Goal: Transaction & Acquisition: Book appointment/travel/reservation

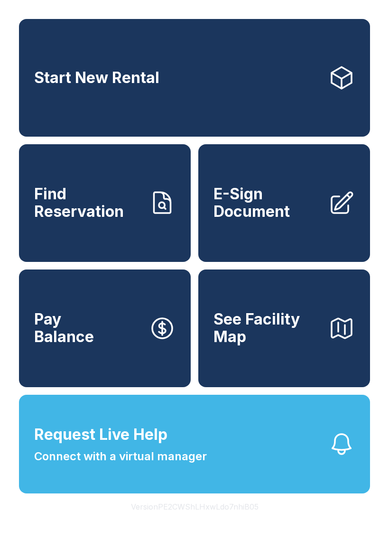
click at [165, 84] on link "Start New Rental" at bounding box center [194, 78] width 351 height 118
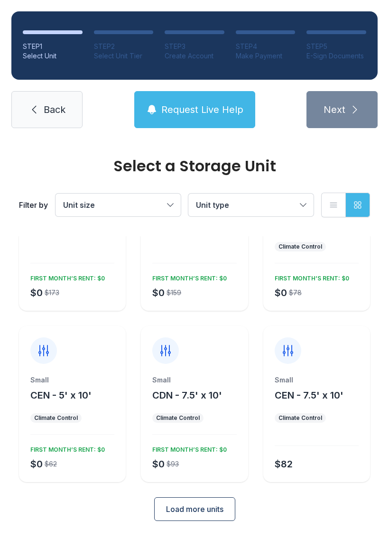
scroll to position [83, 0]
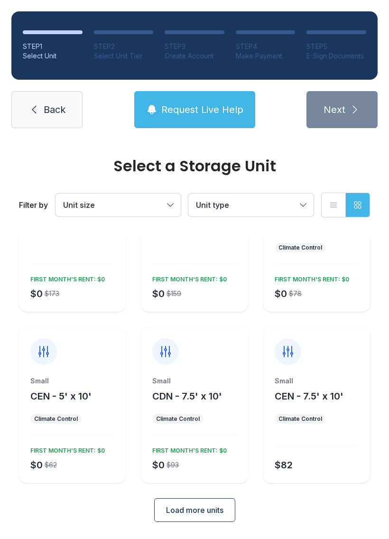
click at [210, 513] on span "Load more units" at bounding box center [194, 509] width 57 height 11
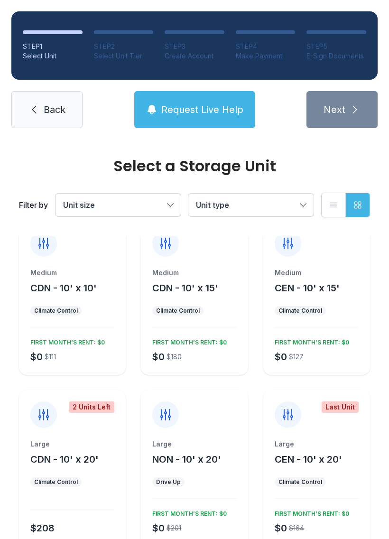
scroll to position [363, 0]
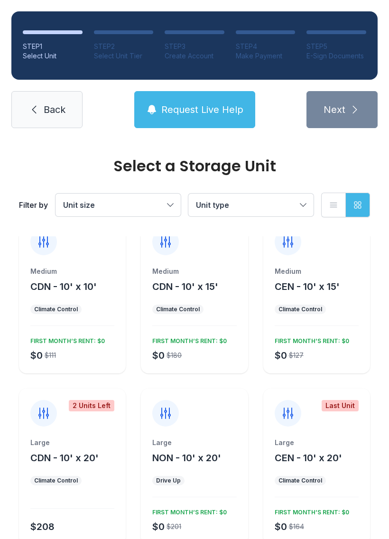
click at [65, 291] on span "CDN - 10' x 10'" at bounding box center [63, 286] width 66 height 11
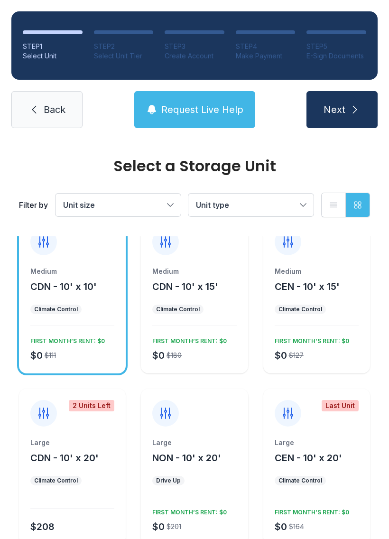
click at [214, 111] on span "Request Live Help" at bounding box center [202, 109] width 82 height 13
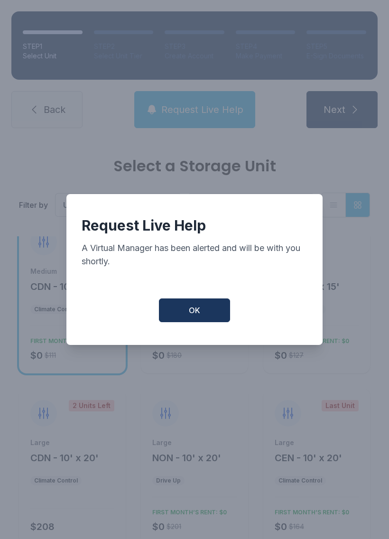
click at [208, 317] on button "OK" at bounding box center [194, 310] width 71 height 24
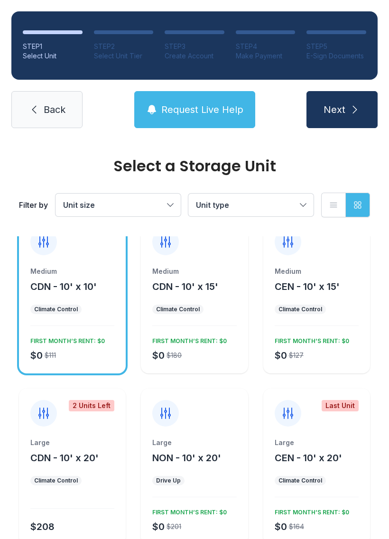
click at [355, 111] on icon "submit" at bounding box center [354, 109] width 11 height 11
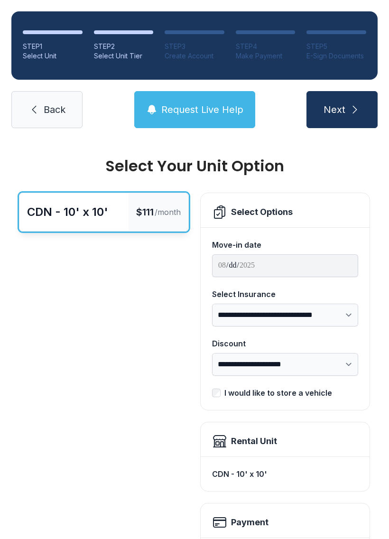
click at [58, 112] on span "Back" at bounding box center [55, 109] width 22 height 13
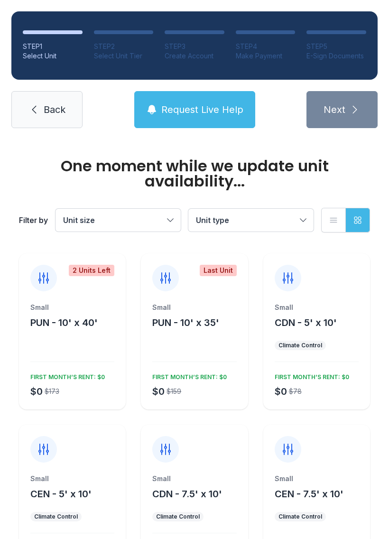
click at [60, 116] on span "Back" at bounding box center [55, 109] width 22 height 13
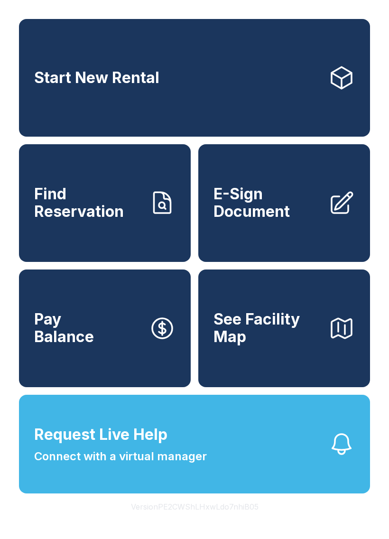
click at [190, 464] on span "Request Live Help Connect with a virtual manager" at bounding box center [120, 444] width 173 height 42
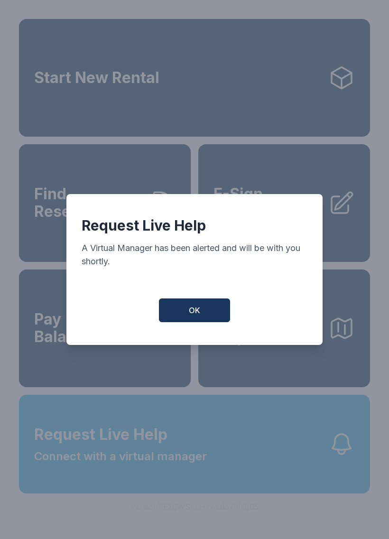
click at [205, 320] on button "OK" at bounding box center [194, 310] width 71 height 24
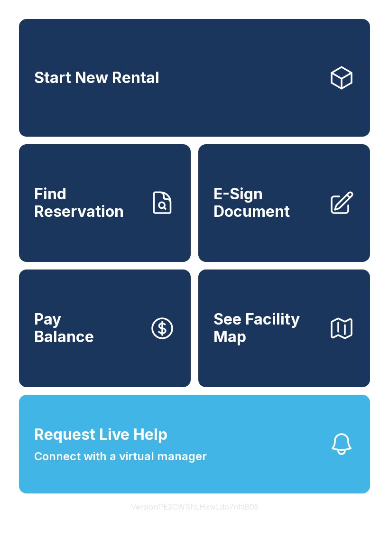
click at [207, 472] on button "Request Live Help Connect with a virtual manager" at bounding box center [194, 444] width 351 height 99
click at [127, 57] on link "Start New Rental" at bounding box center [194, 78] width 351 height 118
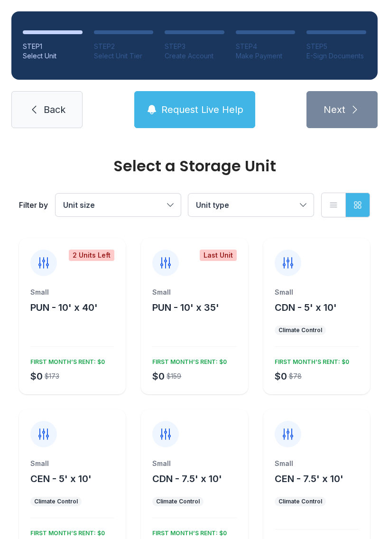
click at [170, 206] on button "Unit size" at bounding box center [117, 205] width 125 height 23
click at [59, 115] on span "Back" at bounding box center [55, 109] width 22 height 13
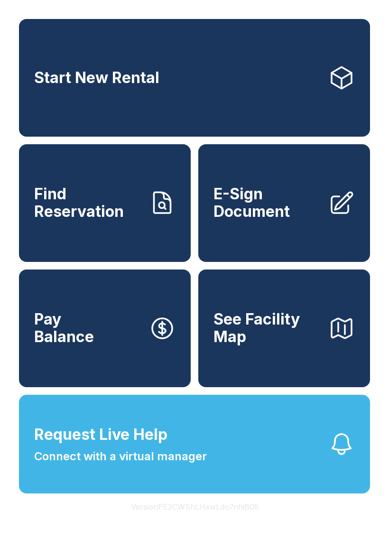
click at [284, 87] on link "Start New Rental" at bounding box center [194, 78] width 351 height 118
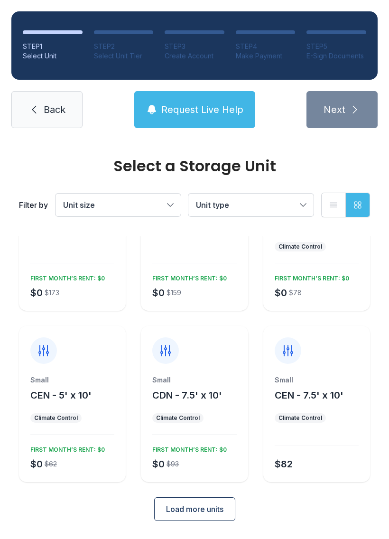
scroll to position [83, 0]
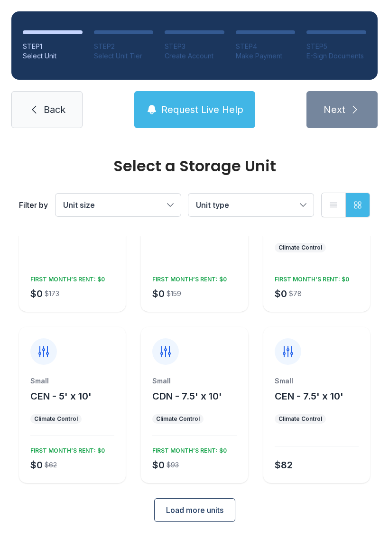
click at [206, 509] on span "Load more units" at bounding box center [194, 509] width 57 height 11
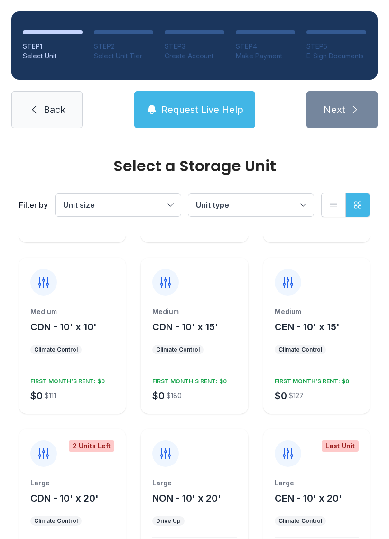
scroll to position [315, 0]
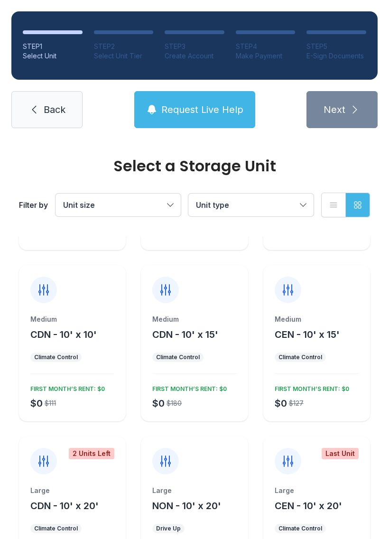
click at [74, 351] on div "Medium CDN - 10' x 10' Climate Control $0 $111 FIRST MONTH’S RENT: $0" at bounding box center [72, 367] width 107 height 107
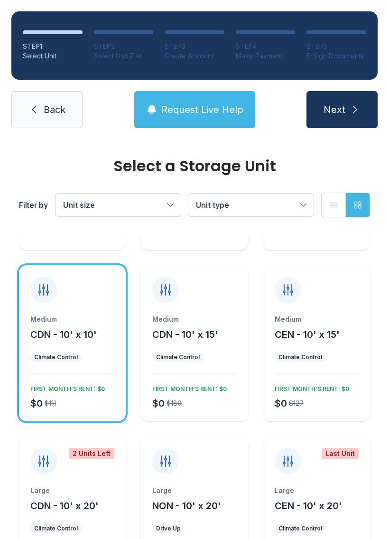
click at [353, 117] on button "Next" at bounding box center [341, 109] width 71 height 37
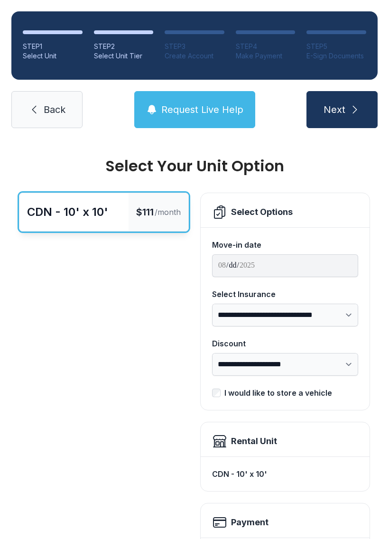
click at [286, 442] on div "Rental Unit" at bounding box center [285, 441] width 146 height 15
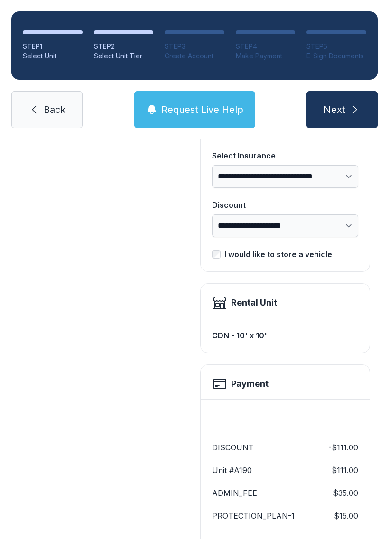
scroll to position [130, 0]
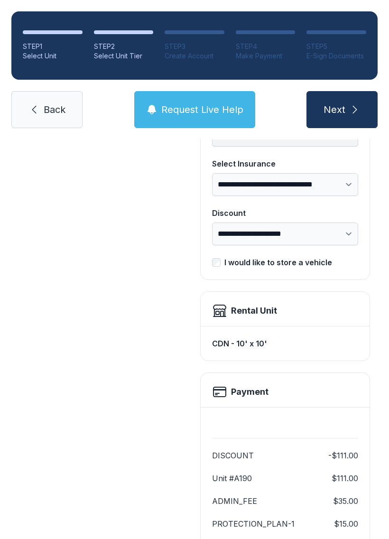
click at [249, 314] on div "Rental Unit" at bounding box center [254, 310] width 46 height 13
click at [270, 316] on div "Rental Unit" at bounding box center [254, 310] width 46 height 13
click at [229, 324] on div "Rental Unit" at bounding box center [285, 309] width 169 height 34
click at [225, 314] on icon at bounding box center [219, 310] width 12 height 11
click at [356, 113] on icon "submit" at bounding box center [354, 109] width 11 height 11
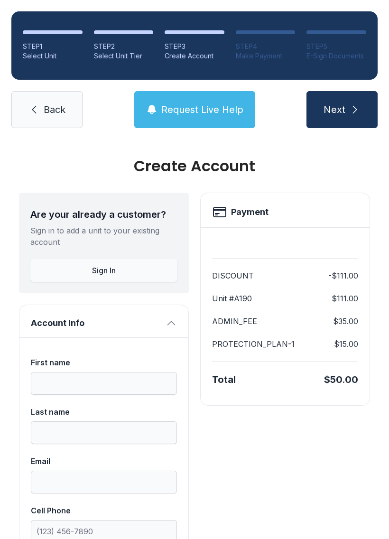
click at [54, 111] on span "Back" at bounding box center [55, 109] width 22 height 13
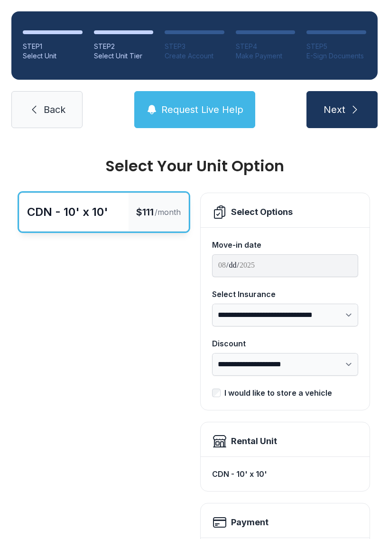
click at [46, 111] on span "Back" at bounding box center [55, 109] width 22 height 13
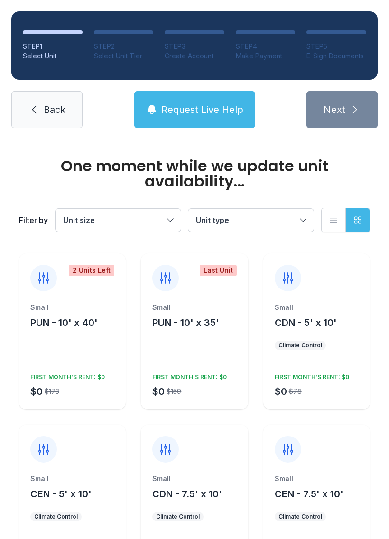
click at [40, 108] on link "Back" at bounding box center [46, 109] width 71 height 37
